Goal: Information Seeking & Learning: Learn about a topic

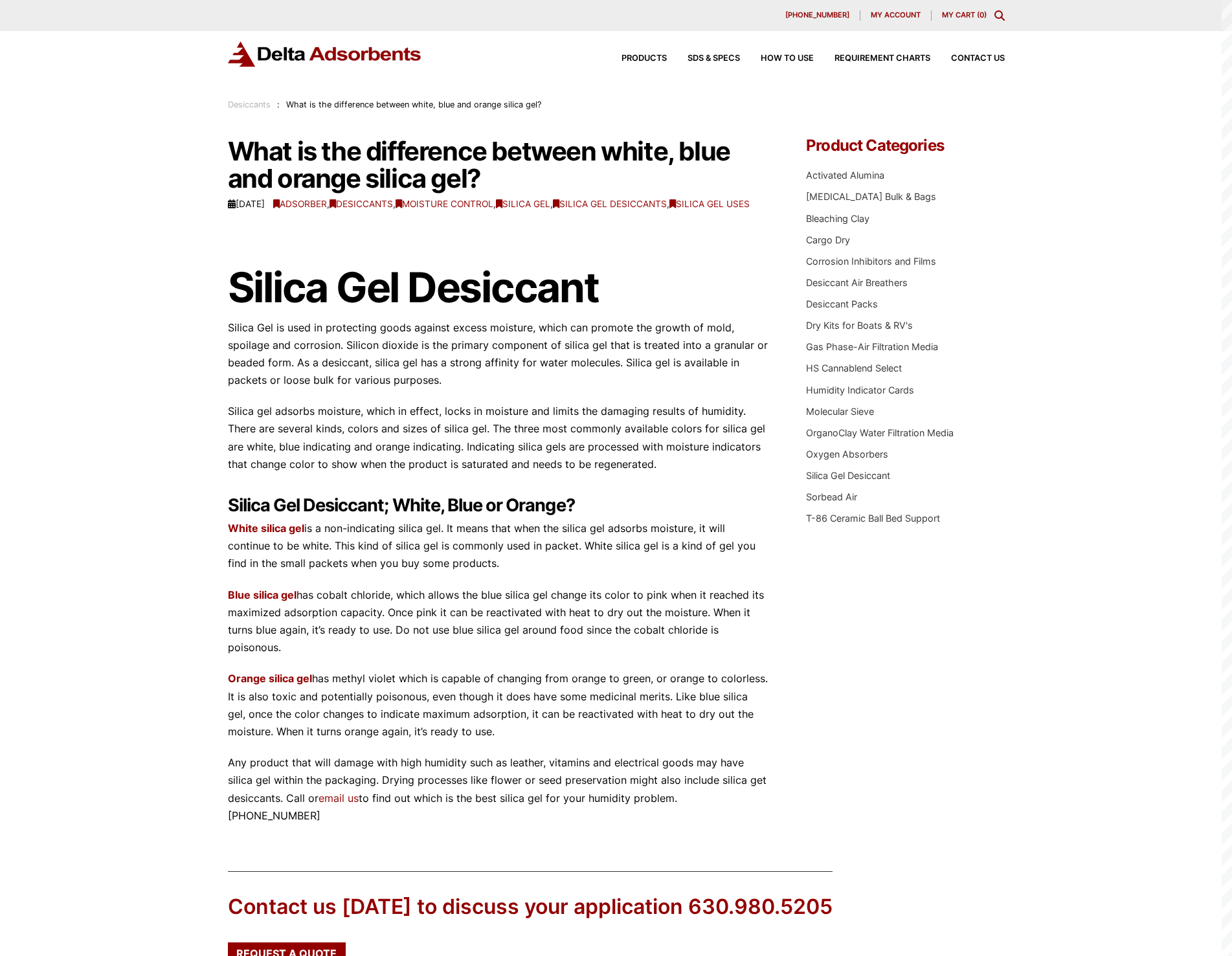
click at [661, 631] on p "Blue silica gel has cobalt chloride, which allows the blue silica gel change it…" at bounding box center [497, 622] width 540 height 71
drag, startPoint x: 396, startPoint y: 621, endPoint x: 405, endPoint y: 657, distance: 37.1
click at [405, 657] on p "Blue silica gel has cobalt chloride, which allows the blue silica gel change it…" at bounding box center [497, 622] width 540 height 71
click at [814, 718] on div "What is the difference between white, blue and orange silica gel? tkdigital [DA…" at bounding box center [616, 481] width 777 height 687
drag, startPoint x: 370, startPoint y: 695, endPoint x: 383, endPoint y: 715, distance: 23.9
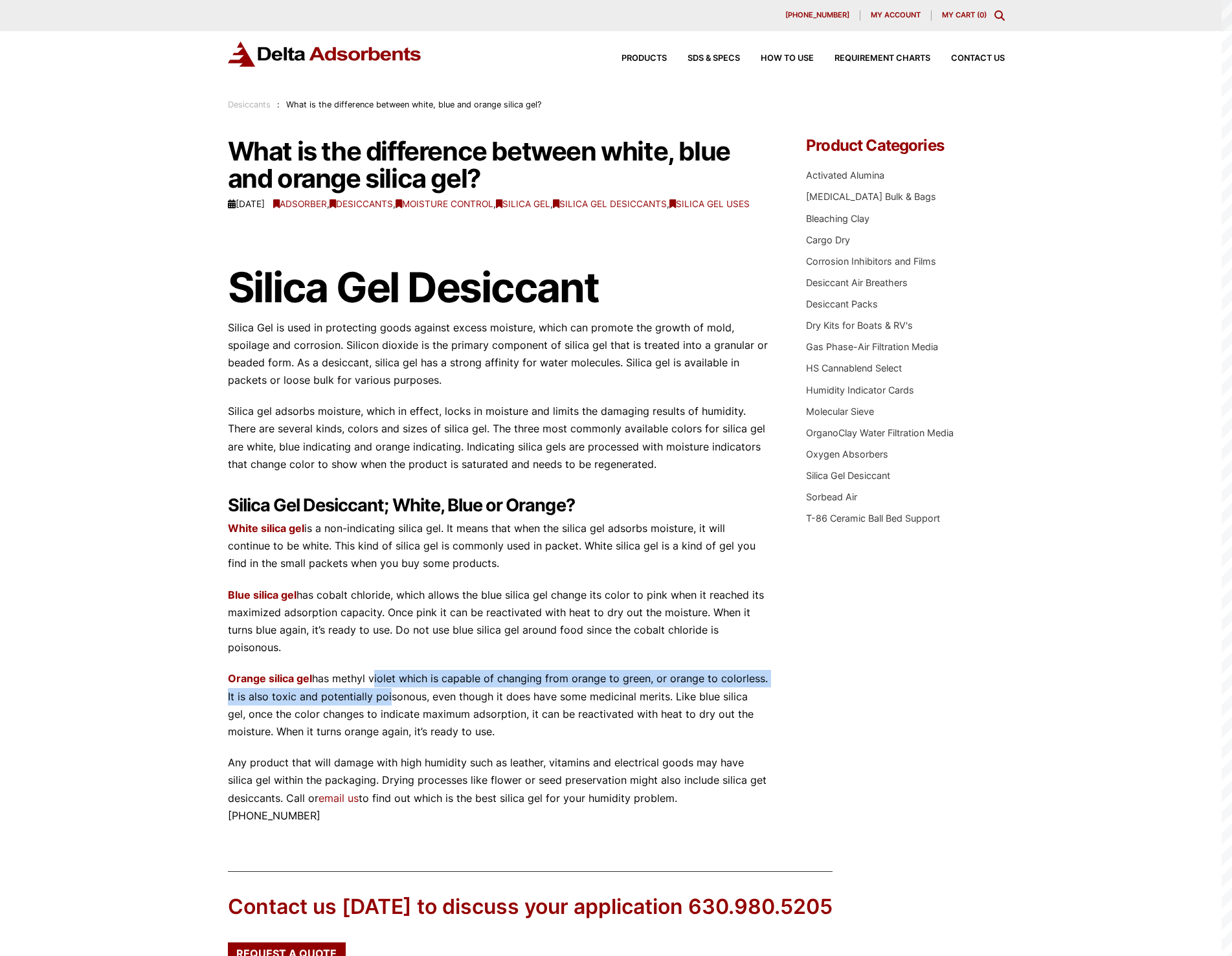
click at [383, 715] on p "Orange silica gel has methyl violet which is capable of changing from orange to…" at bounding box center [497, 705] width 540 height 71
click at [679, 641] on p "Blue silica gel has cobalt chloride, which allows the blue silica gel change it…" at bounding box center [497, 622] width 540 height 71
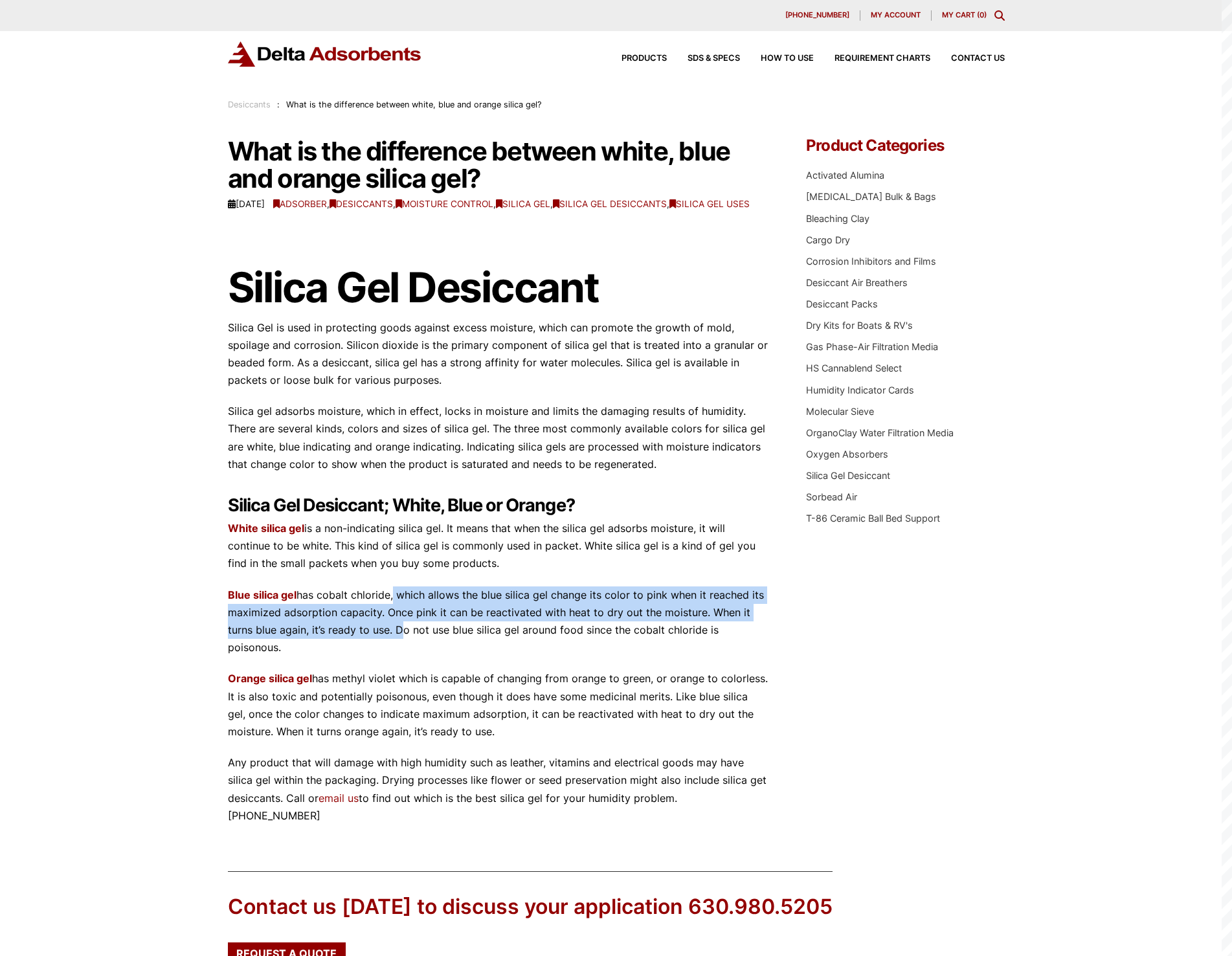
drag, startPoint x: 390, startPoint y: 609, endPoint x: 397, endPoint y: 637, distance: 28.9
click at [397, 637] on p "Blue silica gel has cobalt chloride, which allows the blue silica gel change it…" at bounding box center [497, 622] width 540 height 71
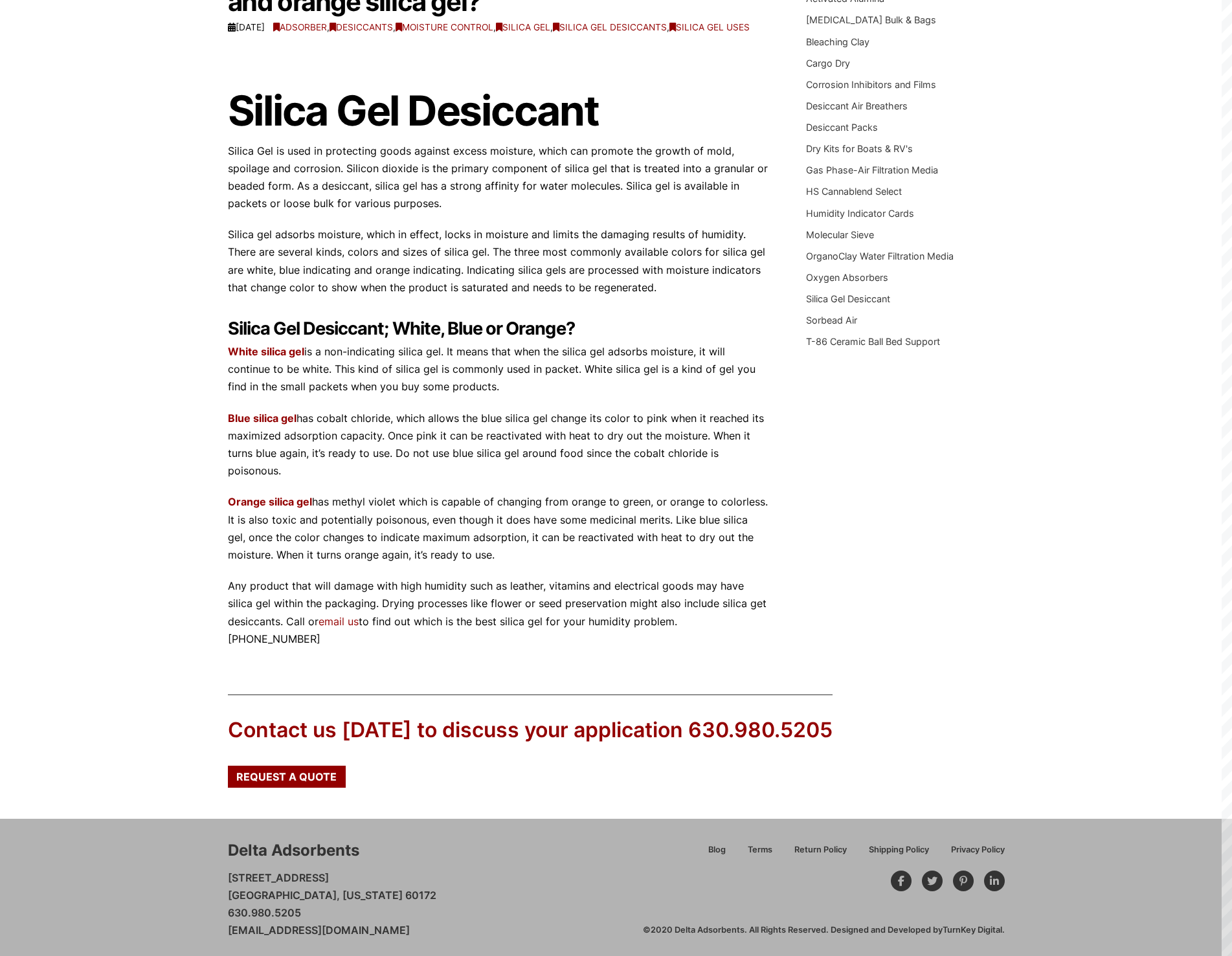
click at [483, 553] on p "Orange silica gel has methyl violet which is capable of changing from orange to…" at bounding box center [497, 528] width 540 height 71
drag, startPoint x: 328, startPoint y: 253, endPoint x: 463, endPoint y: 272, distance: 136.3
click at [463, 272] on p "Silica gel adsorbs moisture, which in effect, locks in moisture and limits the …" at bounding box center [497, 261] width 540 height 71
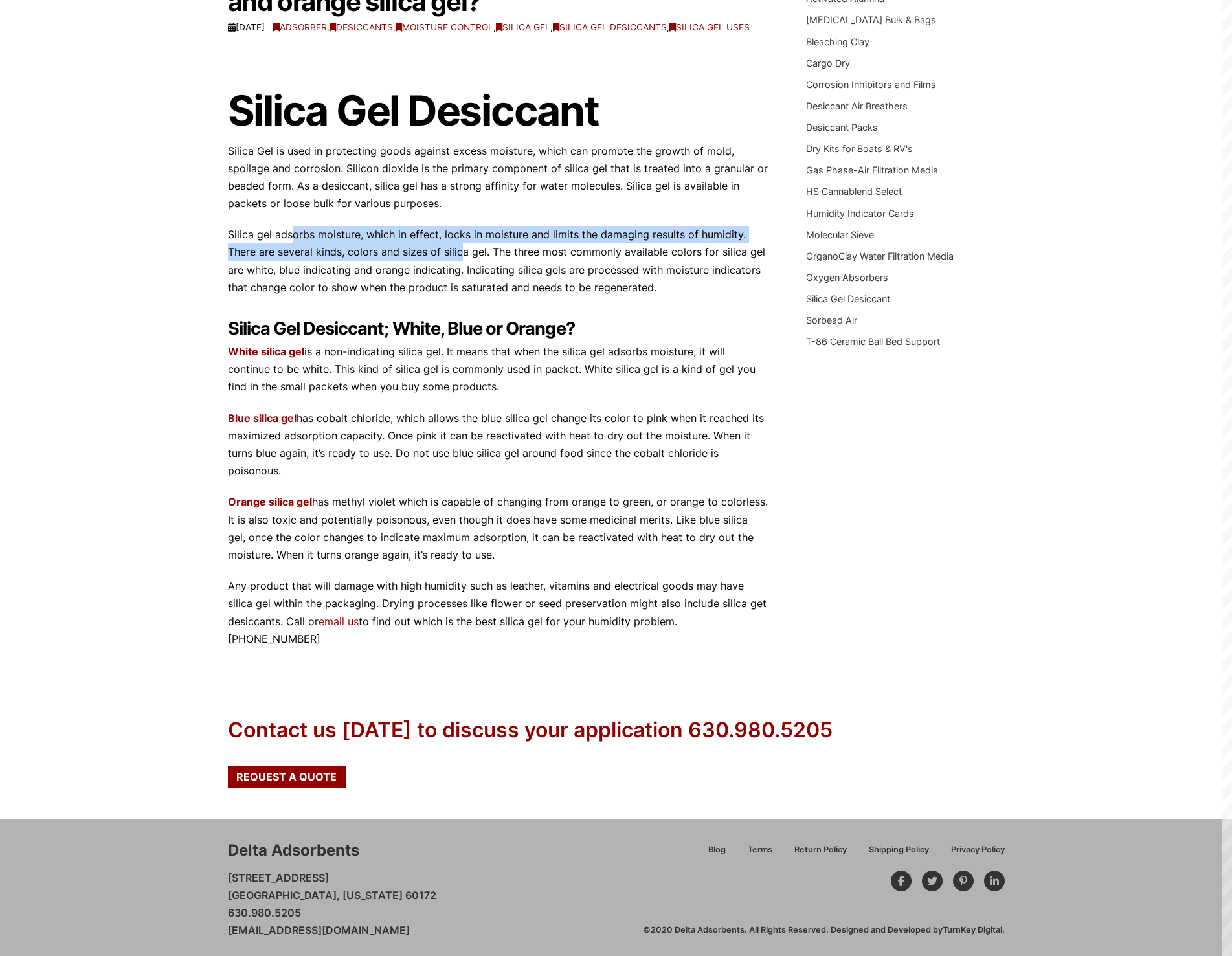
drag, startPoint x: 397, startPoint y: 513, endPoint x: 524, endPoint y: 565, distance: 137.2
click at [524, 564] on p "Orange silica gel has methyl violet which is capable of changing from orange to…" at bounding box center [497, 528] width 540 height 71
